Goal: Task Accomplishment & Management: Complete application form

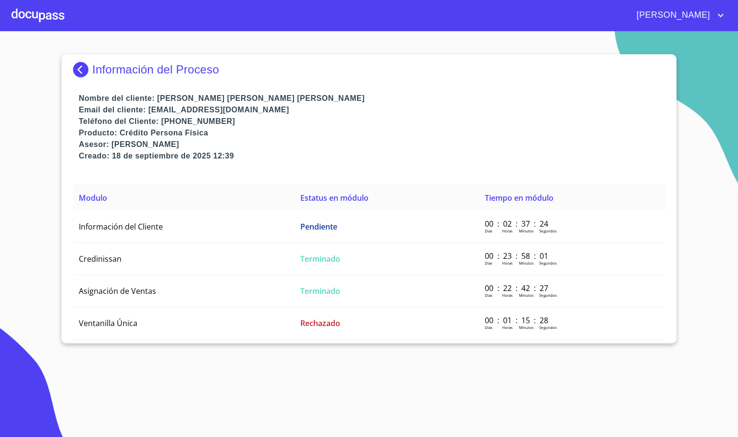
click at [32, 14] on div at bounding box center [38, 15] width 53 height 31
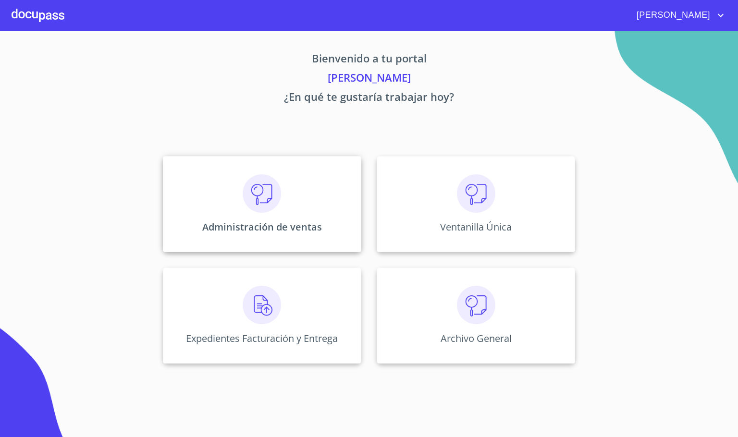
click at [267, 197] on img at bounding box center [262, 193] width 38 height 38
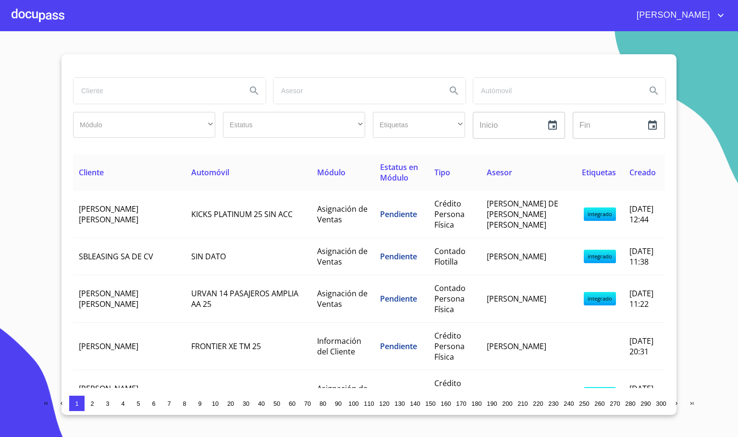
click at [134, 78] on input "search" at bounding box center [155, 91] width 165 height 26
type input "[PERSON_NAME]"
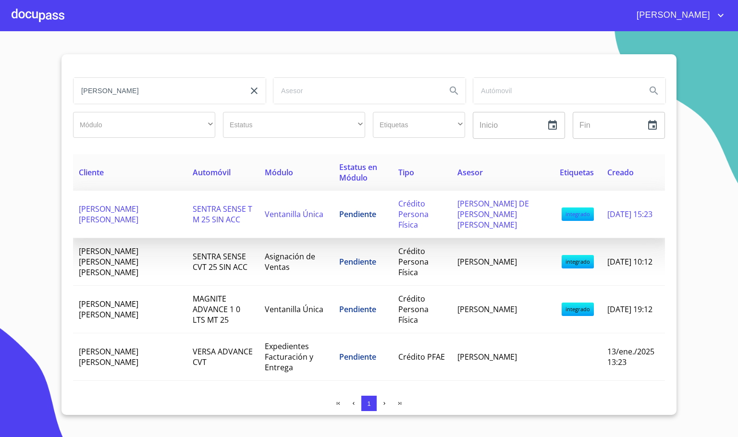
click at [193, 216] on span "SENTRA SENSE T M 25 SIN ACC" at bounding box center [223, 214] width 60 height 21
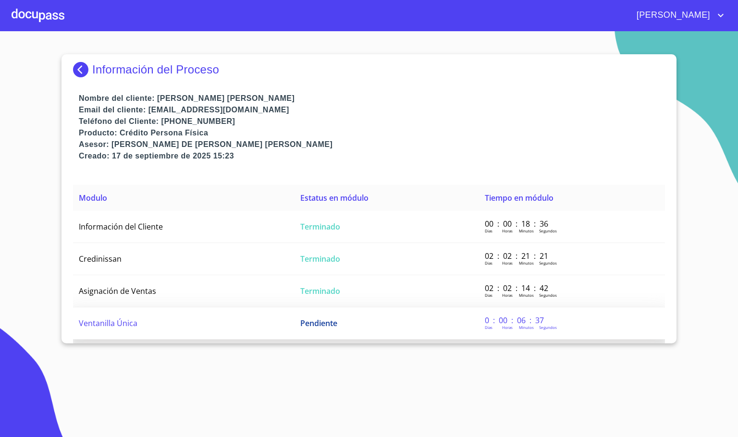
click at [160, 315] on td "Ventanilla Única" at bounding box center [183, 323] width 221 height 32
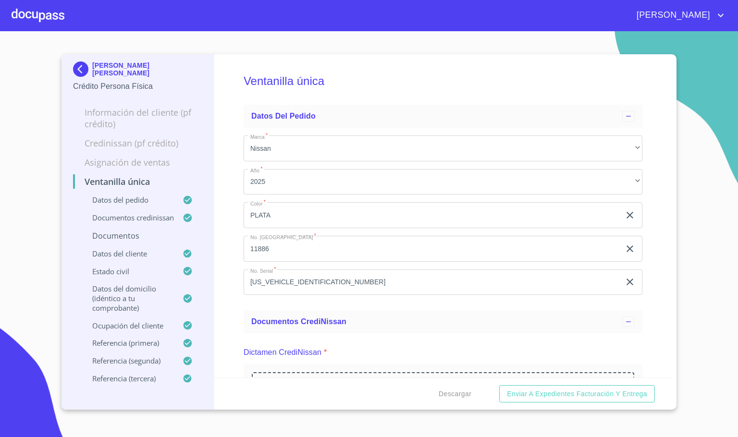
click at [231, 315] on div "Ventanilla única Datos del pedido Marca   * Nissan ​ Año   * 2025 ​ Color   * P…" at bounding box center [443, 215] width 458 height 323
click at [228, 307] on div "Ventanilla única Datos del pedido Marca   * Nissan ​ Año   * 2025 ​ Color   * P…" at bounding box center [443, 215] width 458 height 323
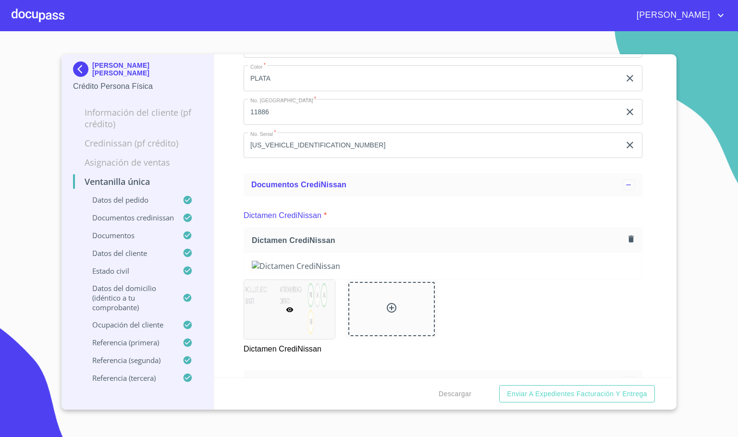
scroll to position [72, 0]
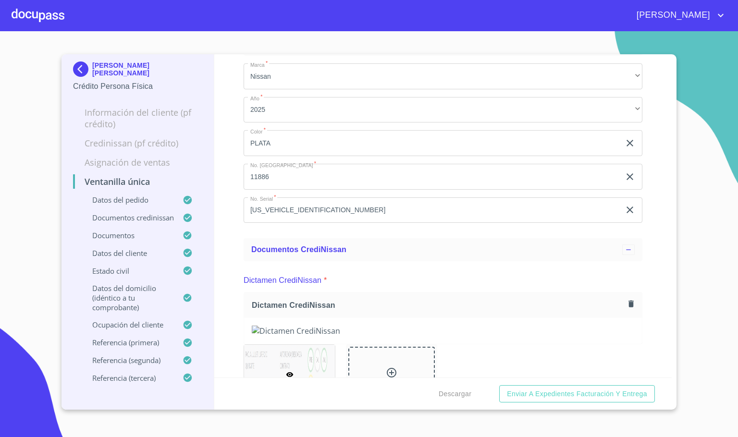
click at [84, 71] on img at bounding box center [82, 68] width 19 height 15
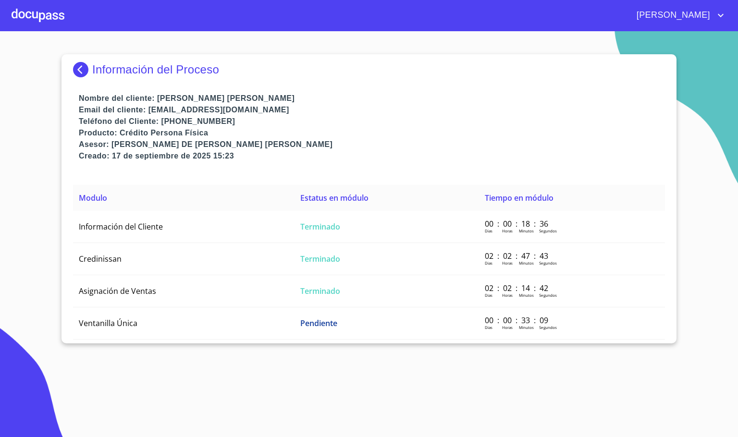
click at [61, 20] on div at bounding box center [38, 15] width 53 height 31
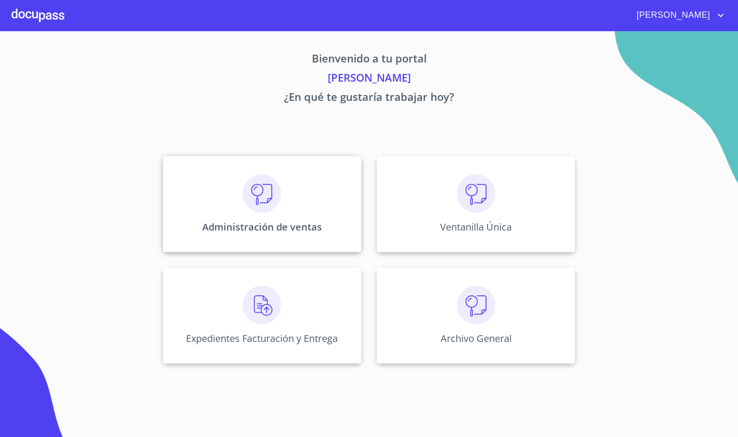
click at [266, 227] on p "Administración de ventas" at bounding box center [262, 226] width 120 height 13
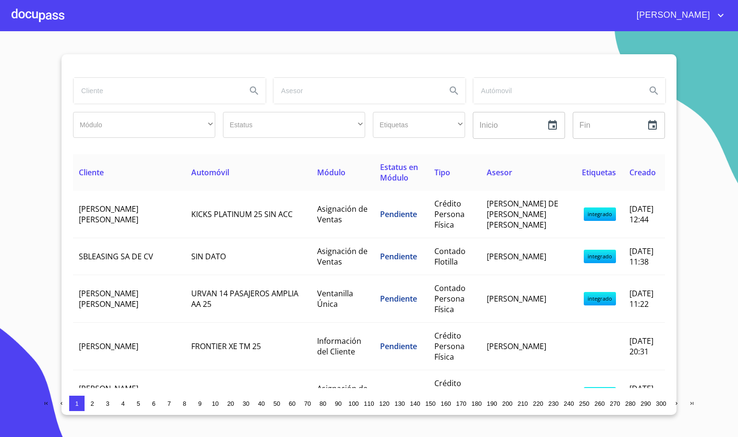
click at [125, 97] on input "search" at bounding box center [155, 91] width 165 height 26
type input "[GEOGRAPHIC_DATA]"
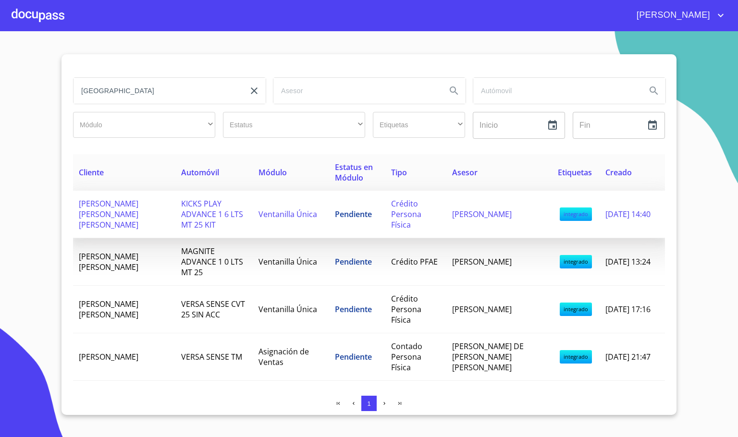
click at [127, 214] on span "[PERSON_NAME] [PERSON_NAME] [PERSON_NAME]" at bounding box center [109, 214] width 60 height 32
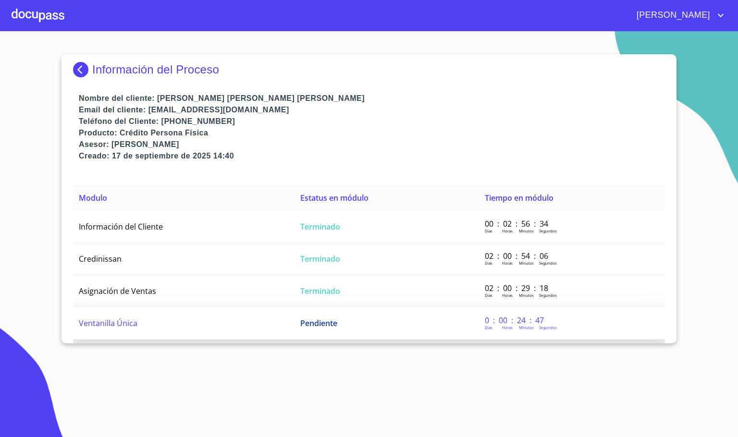
click at [94, 333] on td "Ventanilla Única" at bounding box center [183, 323] width 221 height 32
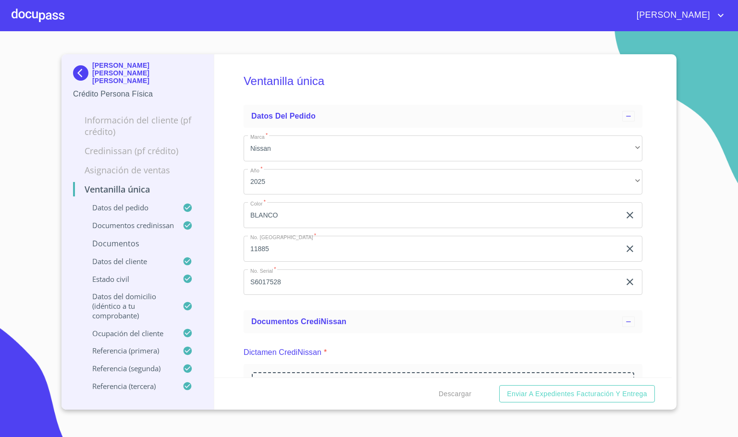
click at [234, 287] on div "Ventanilla única Datos del pedido Marca   * Nissan ​ Año   * 2025 ​ Color   * […" at bounding box center [443, 215] width 458 height 323
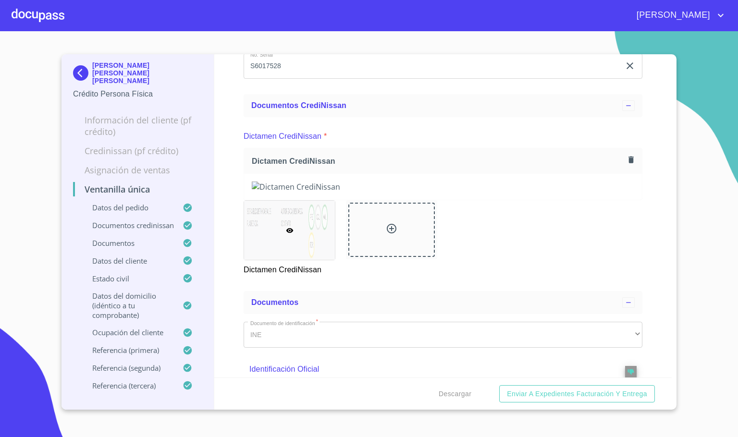
click at [231, 241] on div "Ventanilla única Datos del pedido Marca   * Nissan ​ Año   * 2025 ​ Color   * […" at bounding box center [443, 215] width 458 height 323
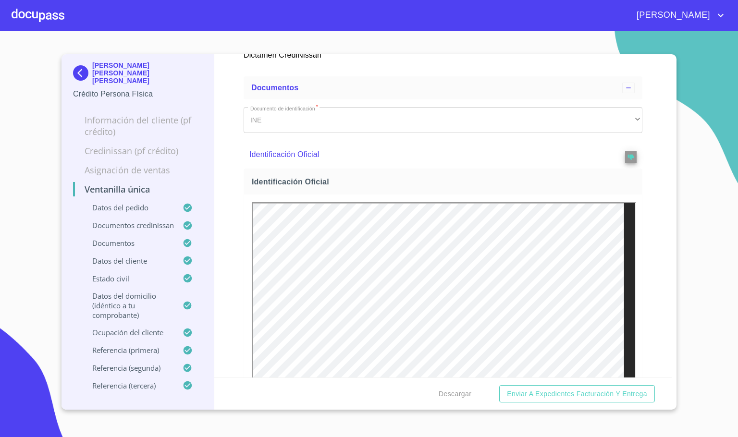
scroll to position [576, 0]
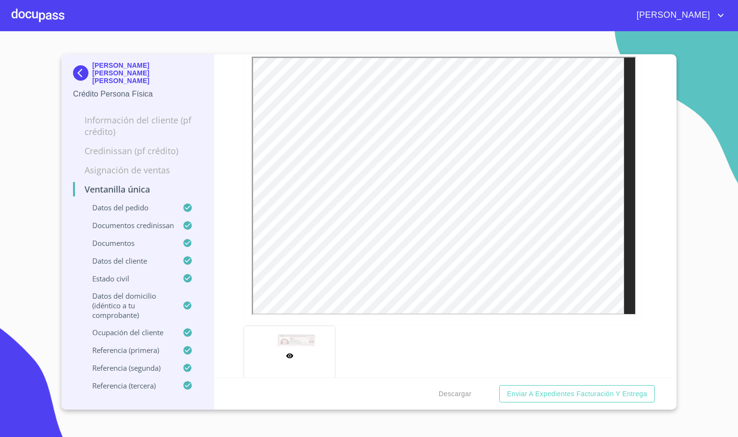
click at [656, 264] on div "Ventanilla única Datos del pedido Marca   * Nissan ​ Año   * 2025 ​ Color   * […" at bounding box center [443, 215] width 458 height 323
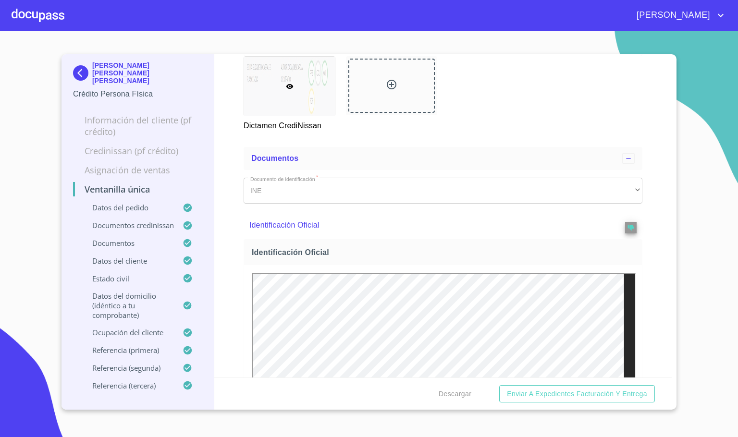
scroll to position [0, 0]
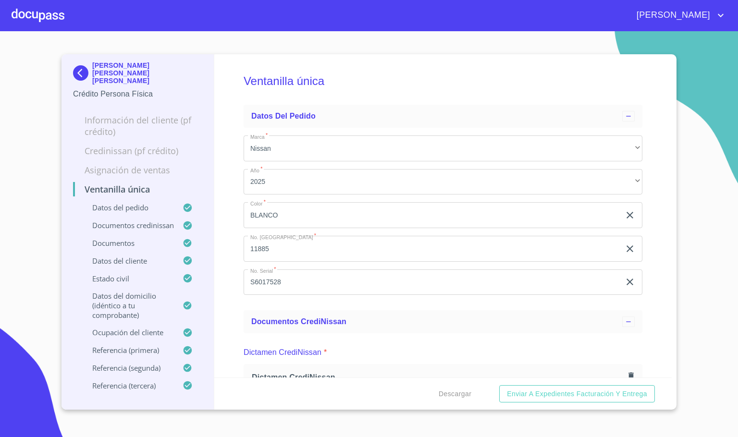
click at [39, 17] on div at bounding box center [38, 15] width 53 height 31
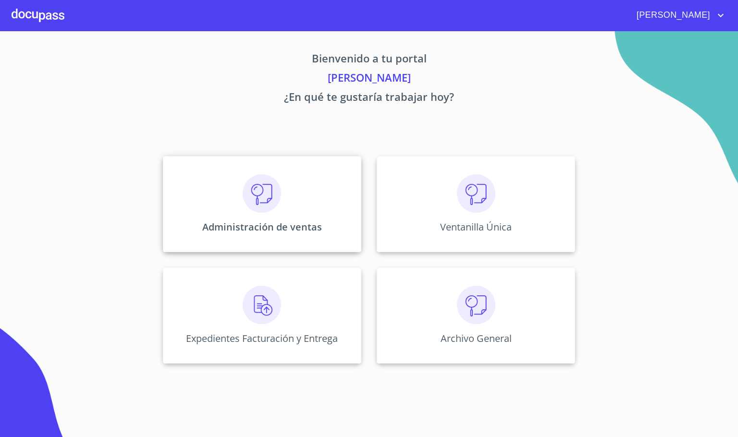
click at [252, 213] on div "Administración de ventas" at bounding box center [262, 204] width 198 height 96
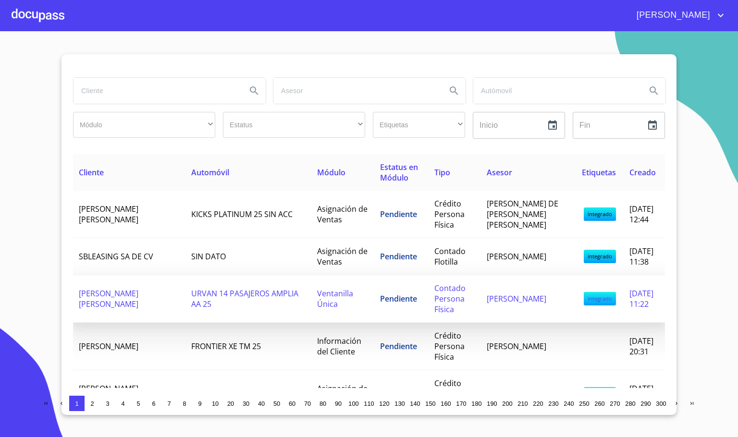
click at [150, 293] on td "[PERSON_NAME] [PERSON_NAME]" at bounding box center [129, 299] width 112 height 48
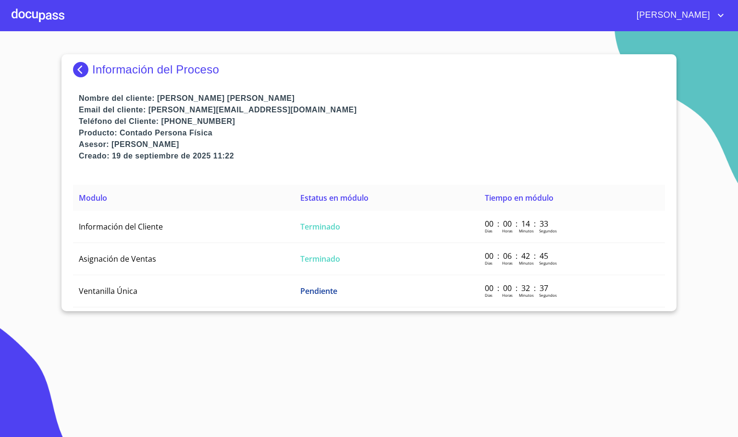
click at [150, 293] on td "Ventanilla Única" at bounding box center [183, 291] width 221 height 32
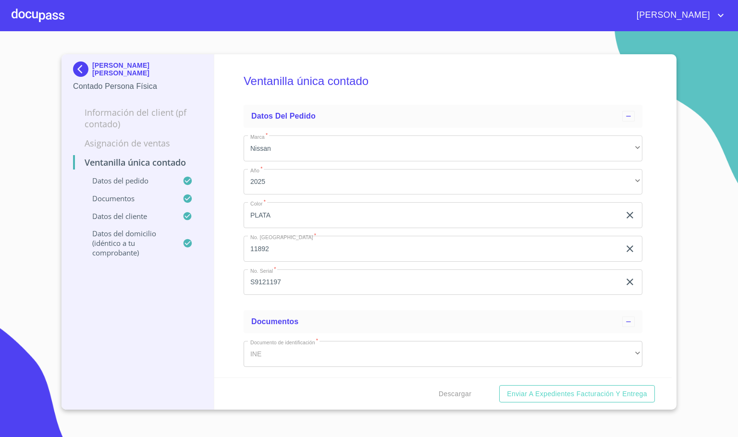
click at [233, 326] on div "Ventanilla única contado Datos del pedido Marca   * Nissan ​ Año   * 2025 ​ Col…" at bounding box center [443, 215] width 458 height 323
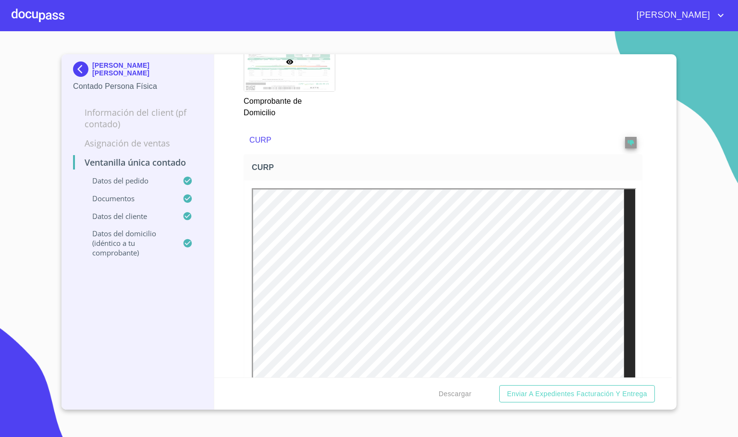
scroll to position [1081, 0]
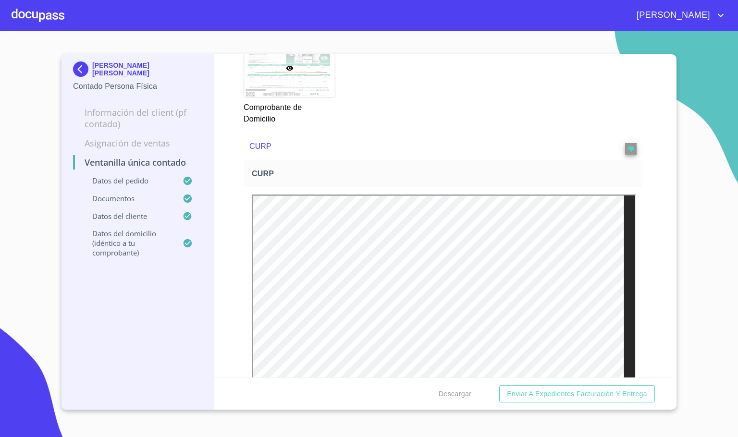
click at [611, 151] on div at bounding box center [617, 146] width 39 height 16
click at [625, 145] on button "reject" at bounding box center [631, 149] width 12 height 12
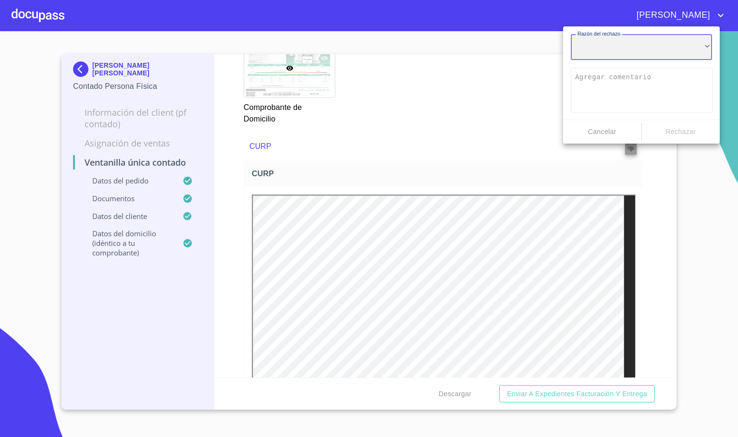
click at [635, 48] on div "​" at bounding box center [641, 47] width 141 height 26
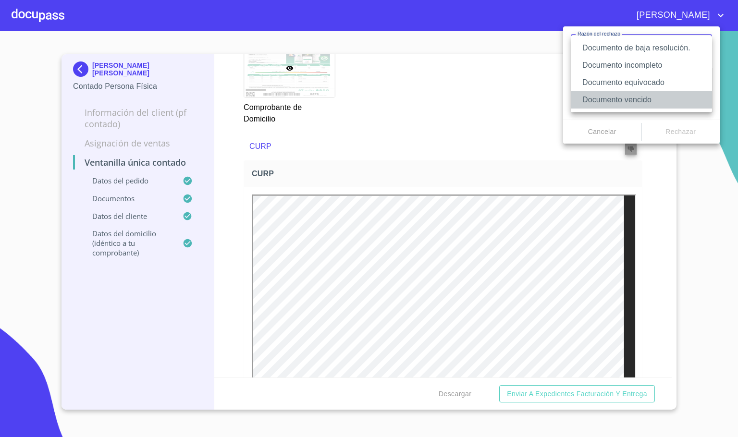
click at [656, 95] on li "Documento vencido" at bounding box center [641, 99] width 141 height 17
type textarea "Favor de enviar de nuevo documento con fecha no mayor a 60 días, puede ser foto…"
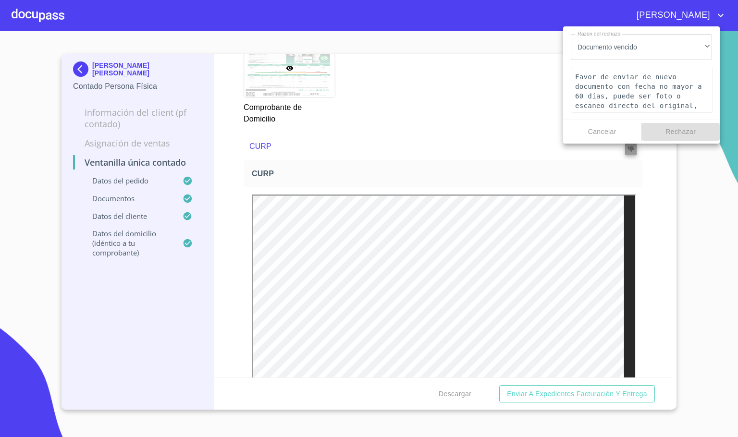
click at [663, 134] on span "Rechazar" at bounding box center [681, 132] width 71 height 12
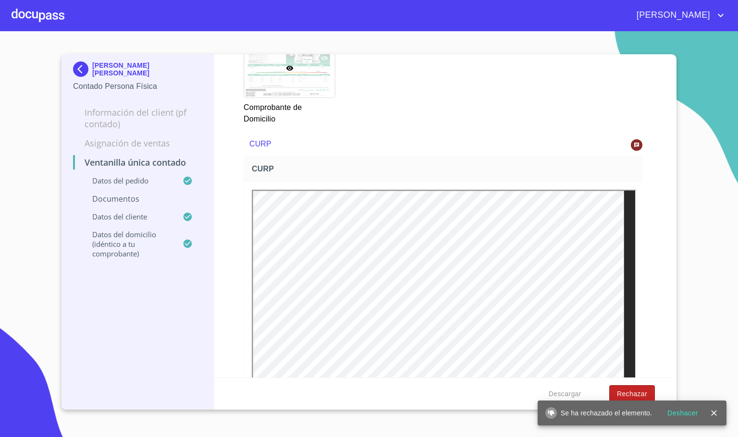
click at [626, 389] on span "Rechazar" at bounding box center [632, 394] width 30 height 12
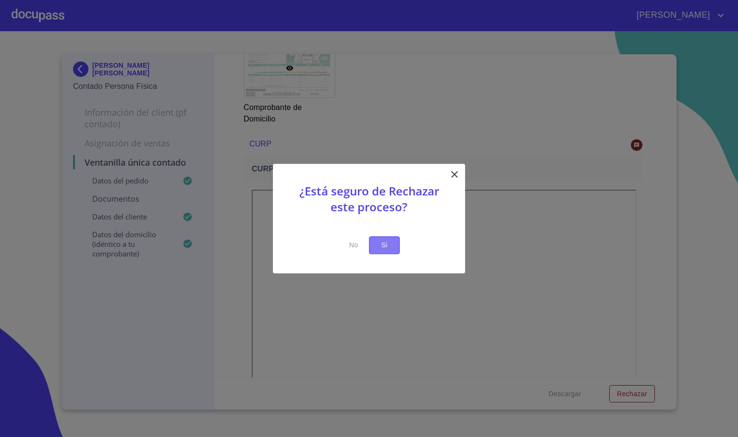
click at [385, 245] on span "Si" at bounding box center [384, 245] width 15 height 12
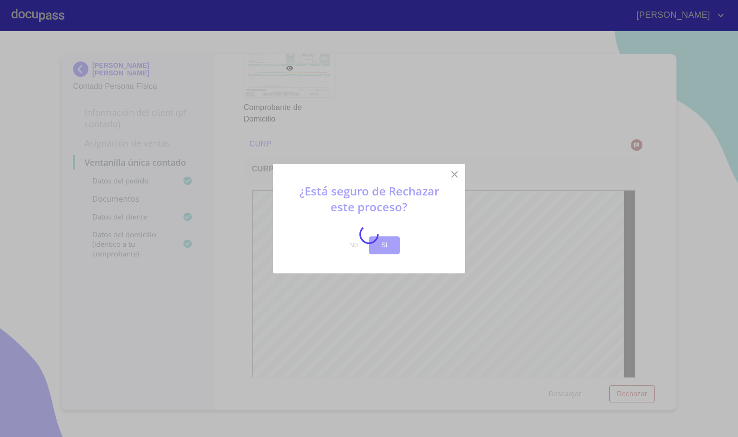
scroll to position [0, 0]
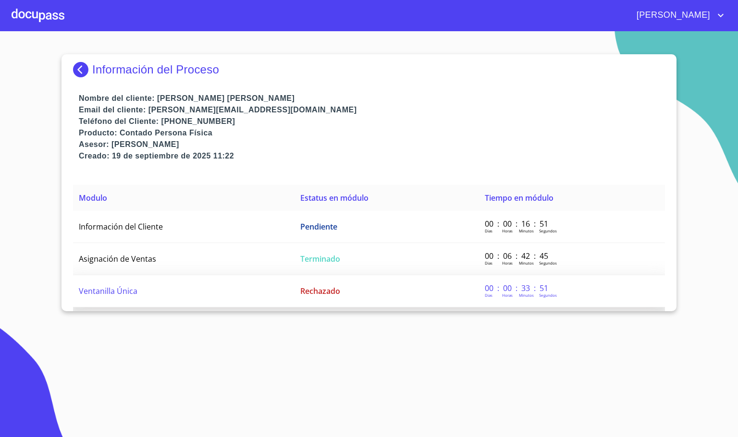
click at [129, 287] on span "Ventanilla Única" at bounding box center [108, 291] width 59 height 11
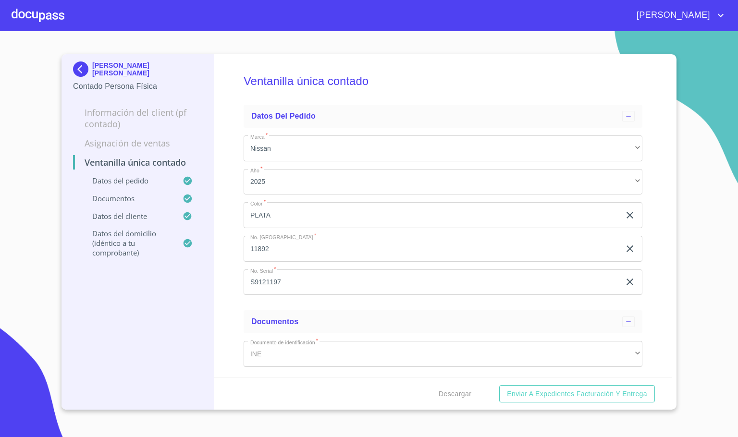
click at [657, 291] on div "Ventanilla única contado Datos del pedido Marca   * Nissan ​ Año   * 2025 ​ Col…" at bounding box center [443, 215] width 458 height 323
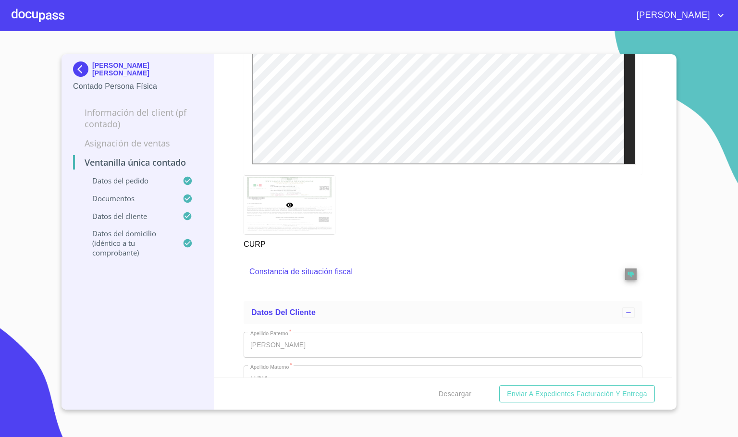
scroll to position [1225, 0]
